Goal: Transaction & Acquisition: Purchase product/service

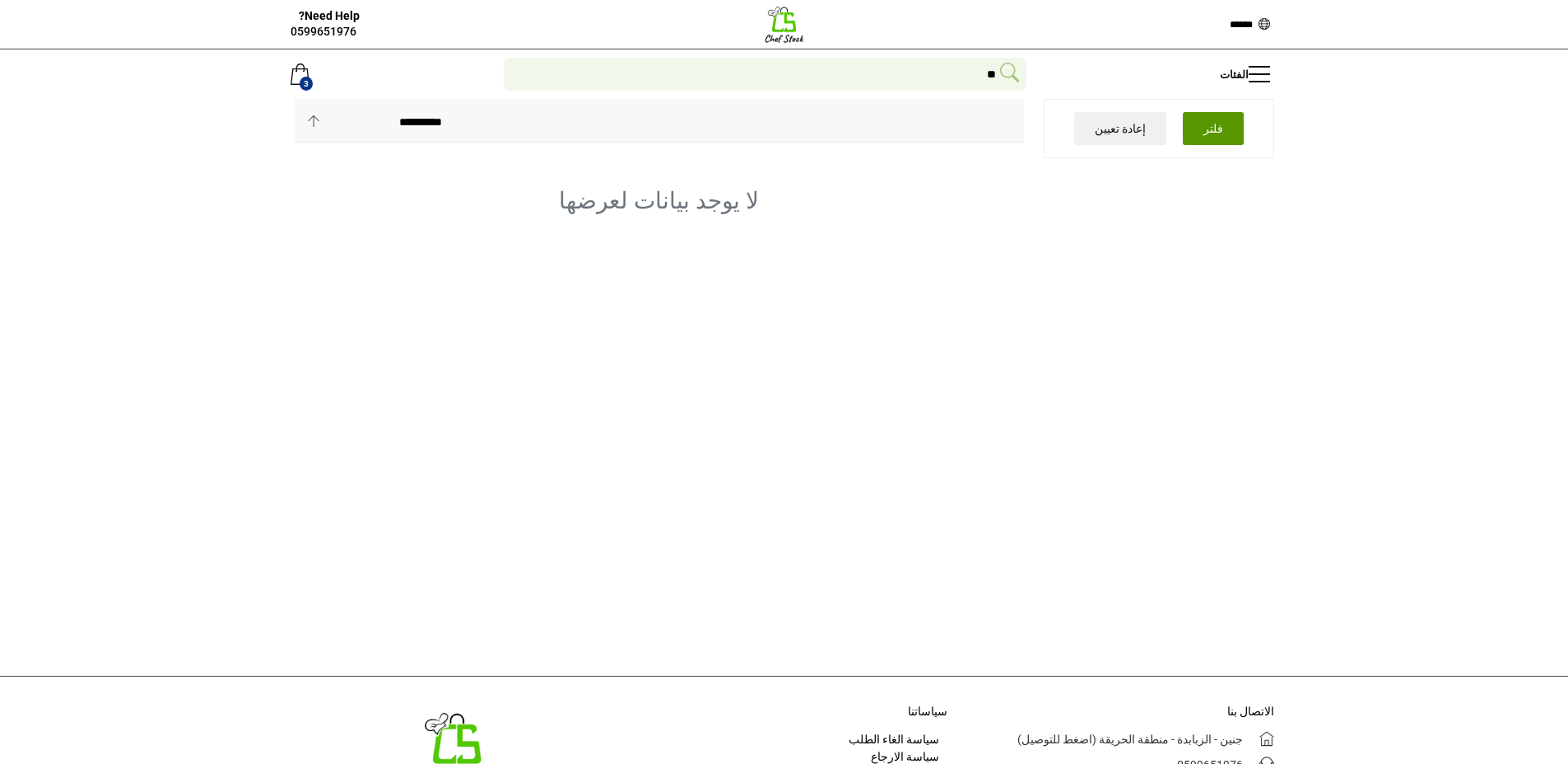
scroll to position [136, 0]
click at [767, 32] on img at bounding box center [785, 25] width 41 height 41
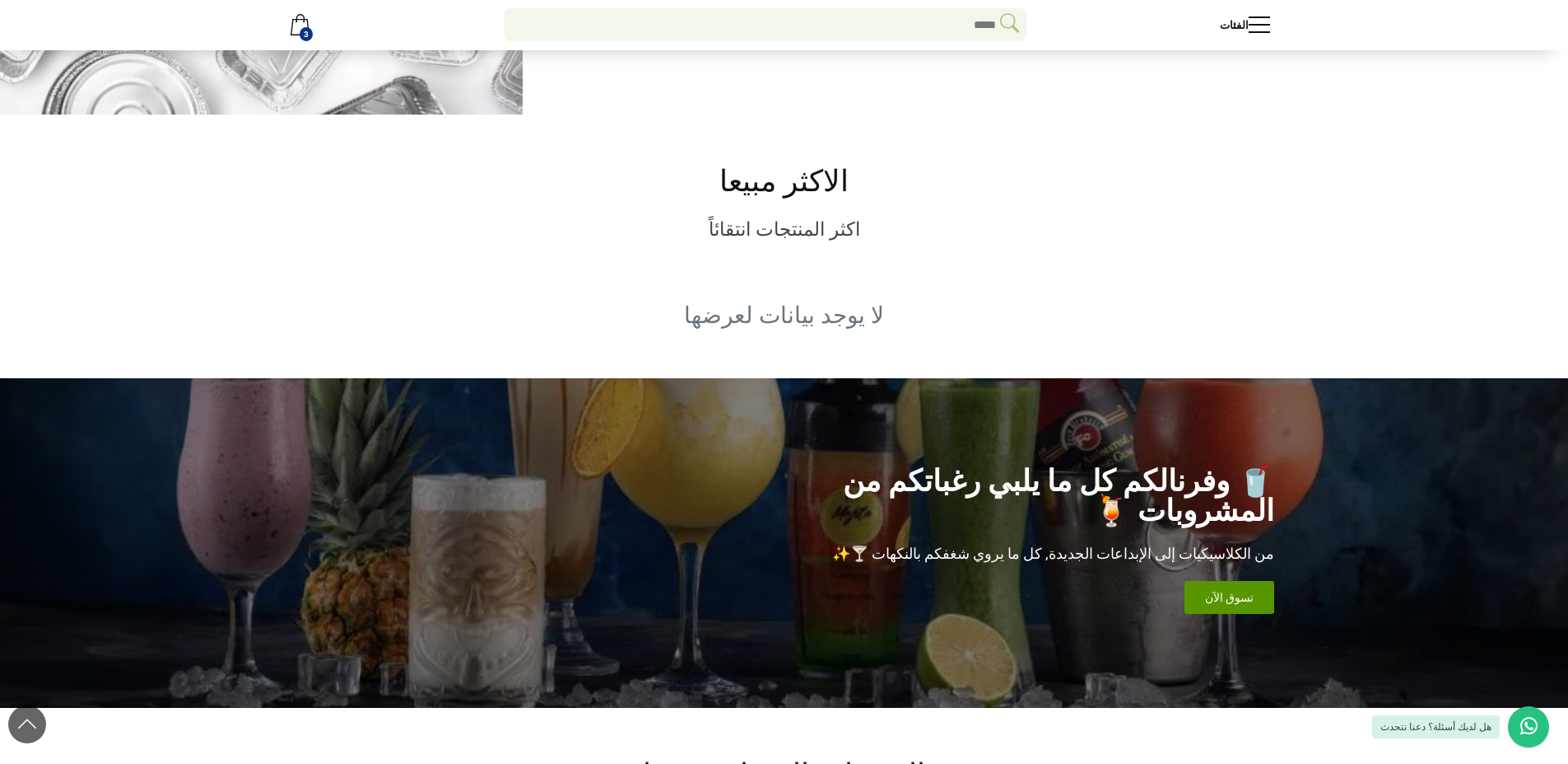
scroll to position [824, 0]
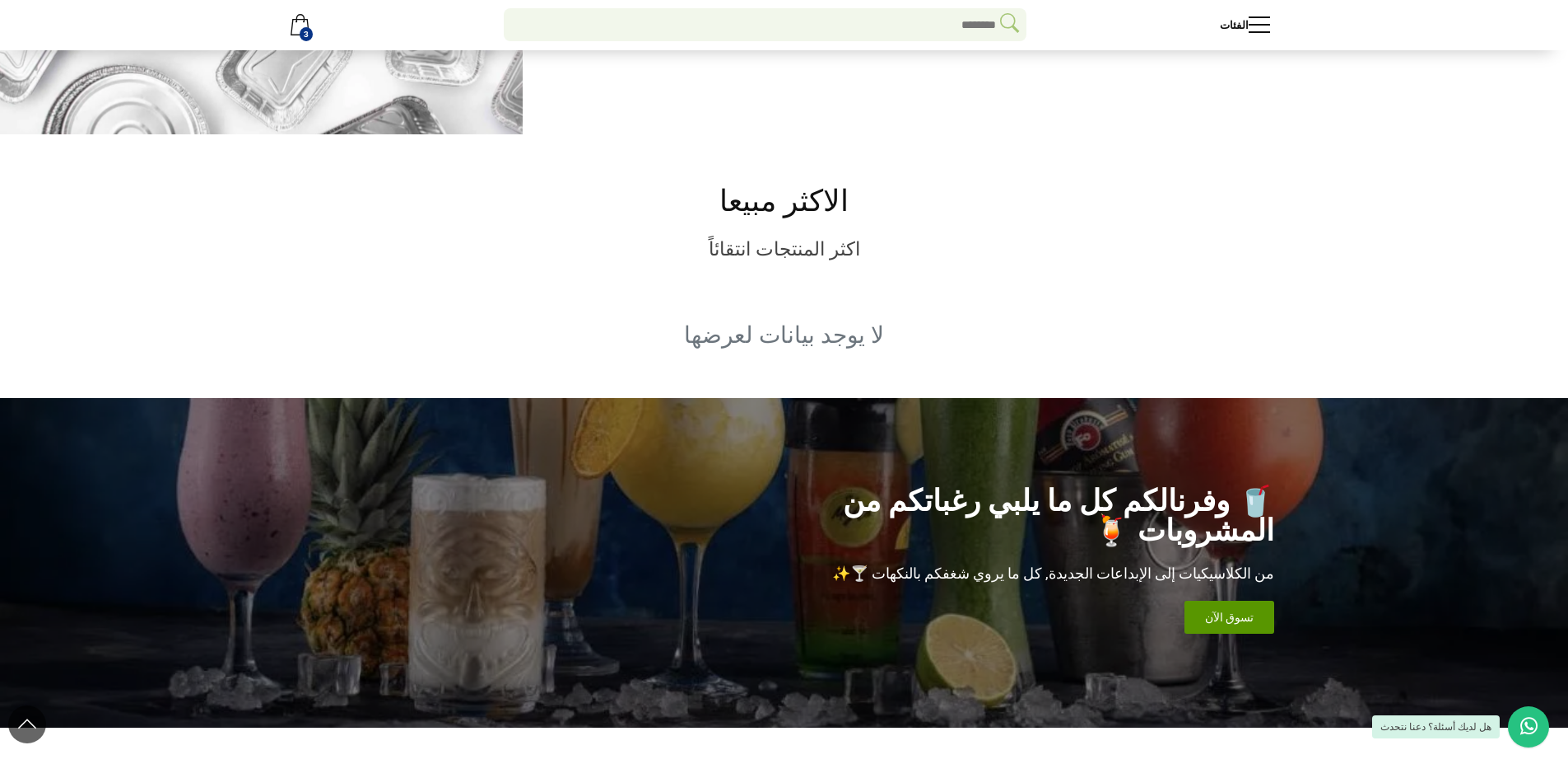
click at [623, 163] on div "الاكثر مبيعا اكثر المنتجات انتقائاً لا يوجد بيانات لعرضها" at bounding box center [785, 266] width 1004 height 263
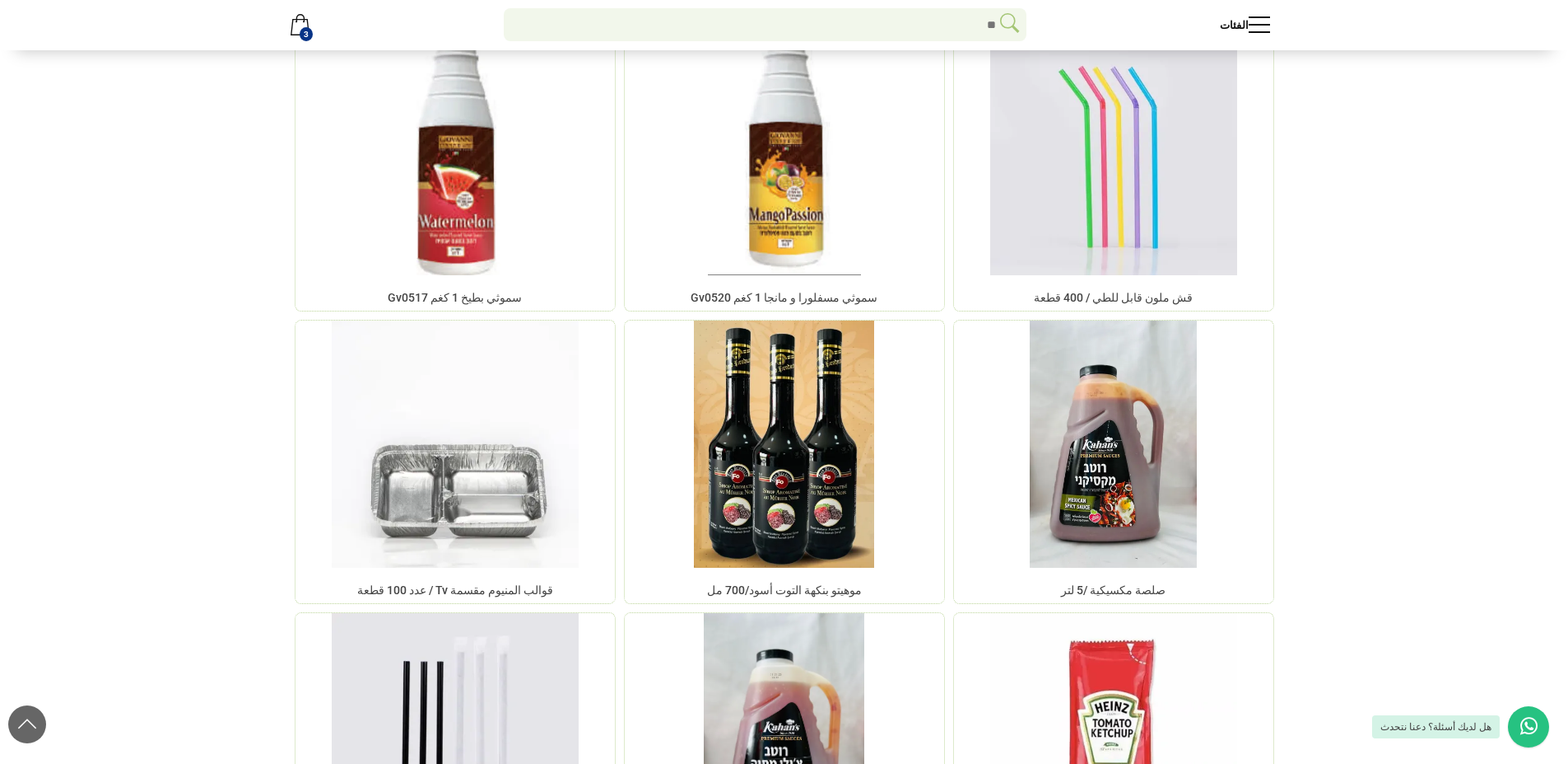
scroll to position [2604, 0]
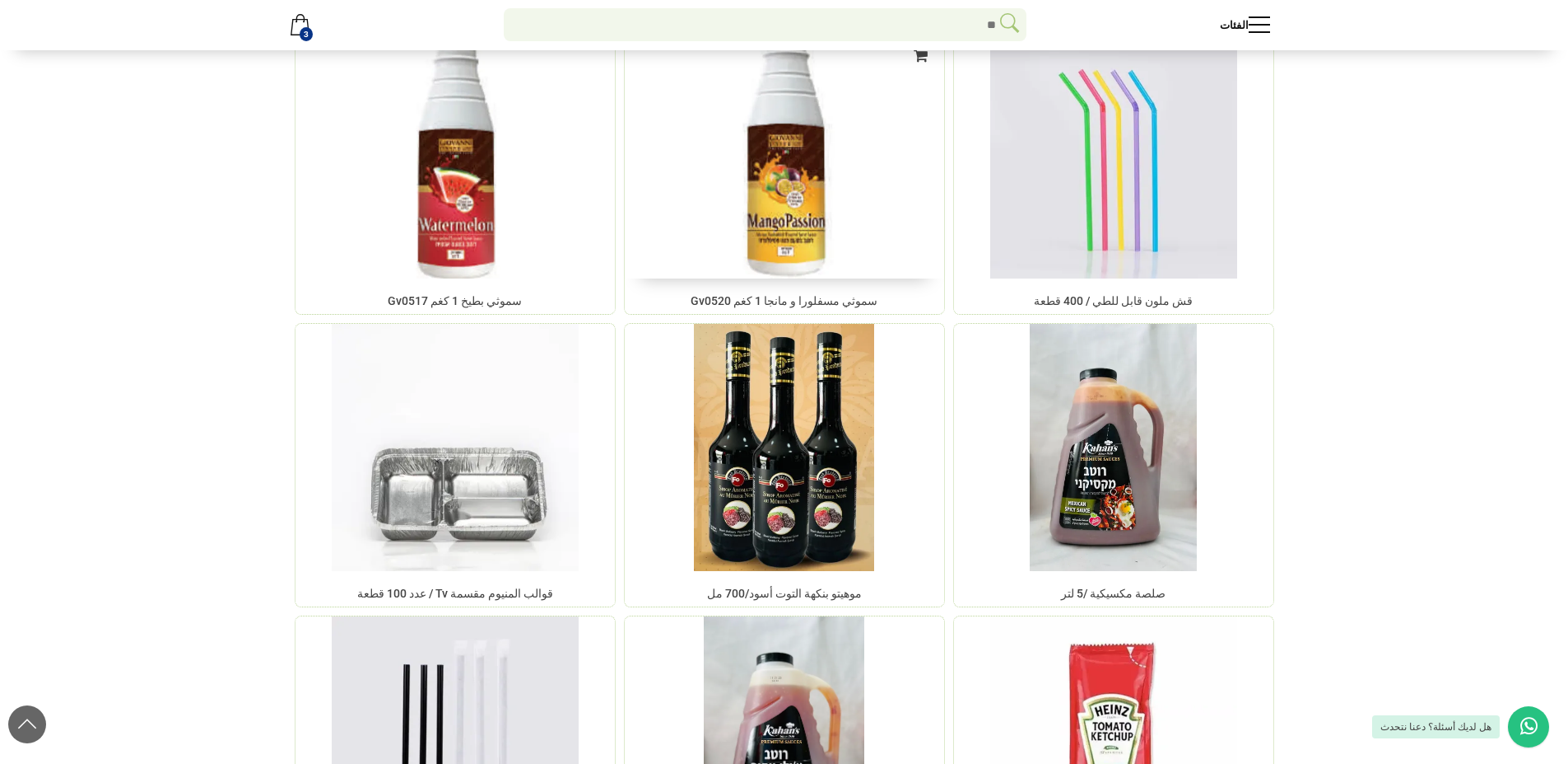
click at [765, 132] on img at bounding box center [784, 156] width 335 height 260
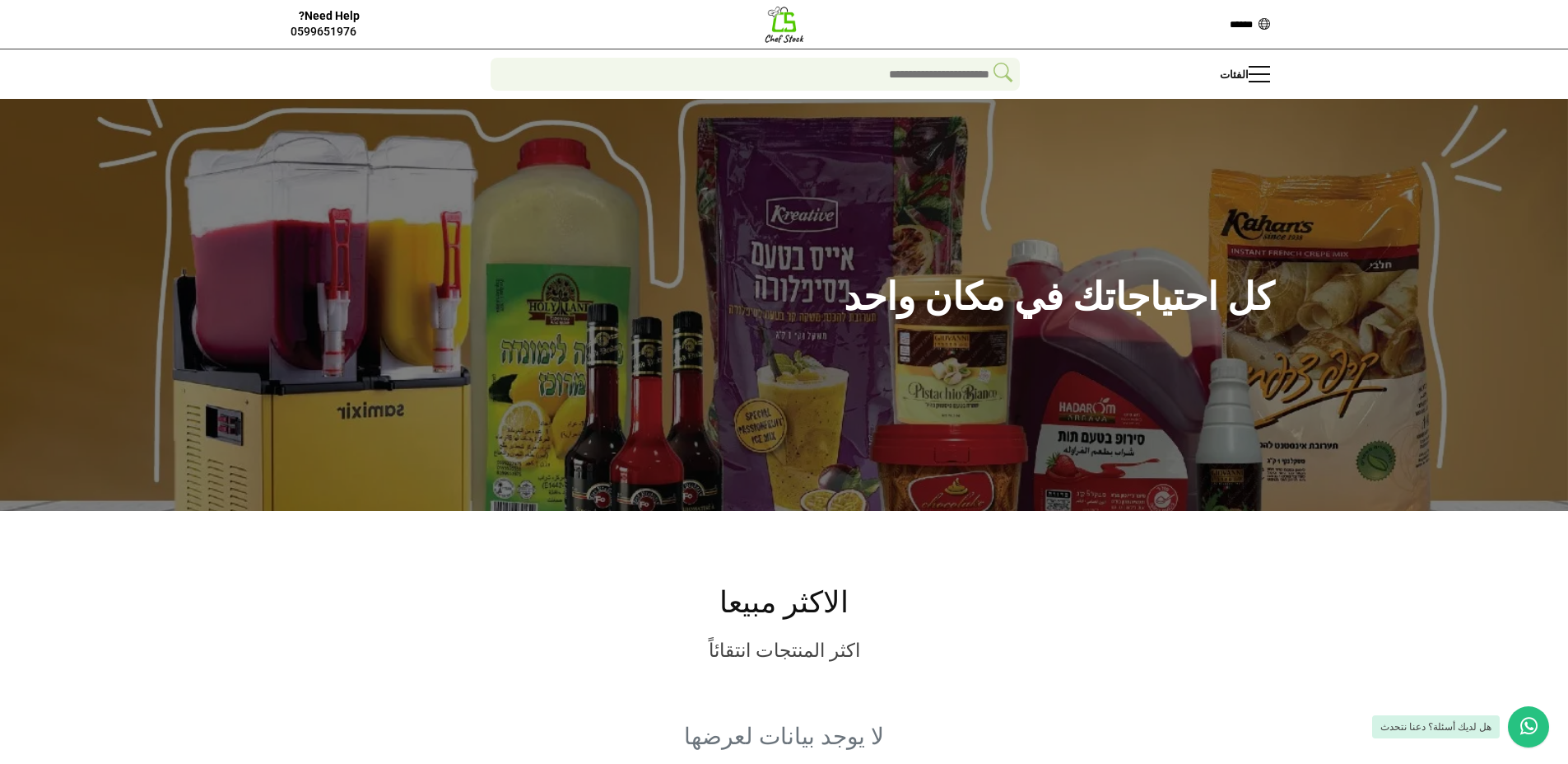
click at [788, 33] on img at bounding box center [785, 25] width 41 height 41
